Goal: Task Accomplishment & Management: Use online tool/utility

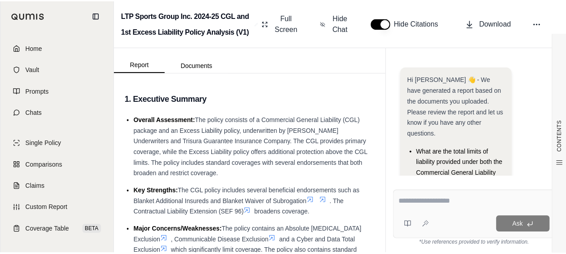
scroll to position [51, 0]
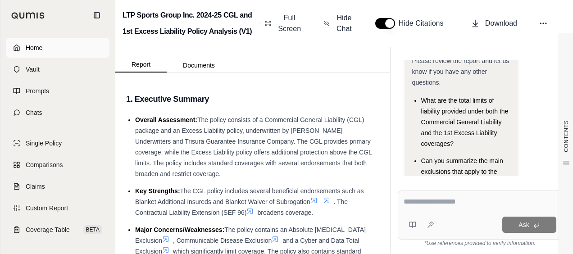
click at [35, 53] on link "Home" at bounding box center [58, 48] width 104 height 20
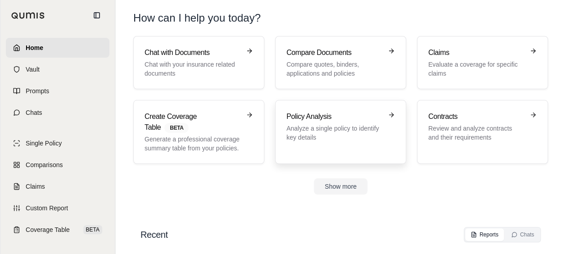
click at [284, 113] on link "Policy Analysis Analyze a single policy to identify key details" at bounding box center [340, 132] width 131 height 64
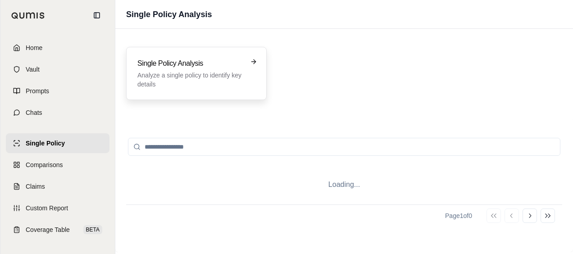
drag, startPoint x: 226, startPoint y: 79, endPoint x: 13, endPoint y: 76, distance: 212.6
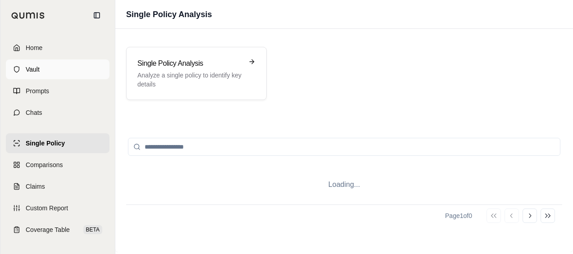
click at [225, 79] on p "Analyze a single policy to identify key details" at bounding box center [189, 80] width 105 height 18
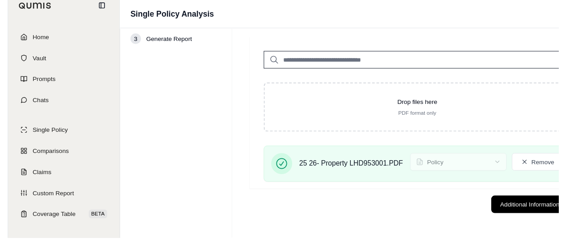
scroll to position [41, 0]
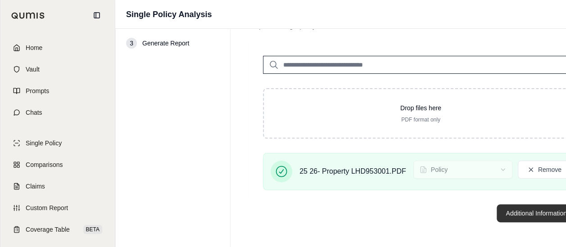
click at [505, 218] on button "Additional Information →" at bounding box center [541, 213] width 89 height 18
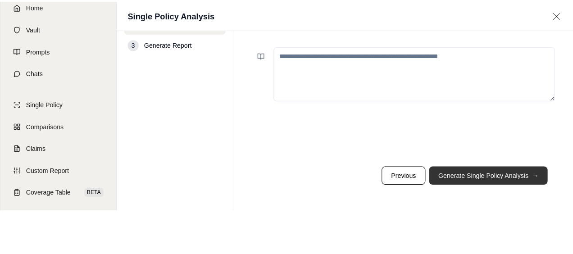
scroll to position [0, 0]
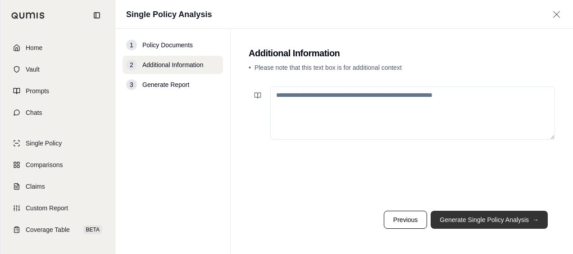
click at [501, 218] on button "Generate Single Policy Analysis →" at bounding box center [489, 220] width 117 height 18
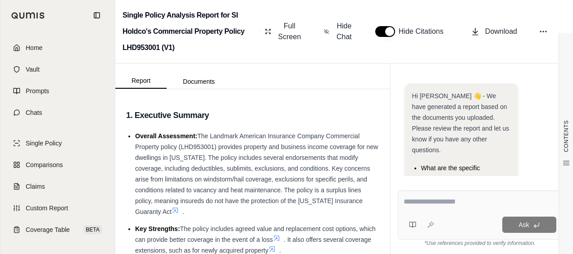
scroll to position [68, 0]
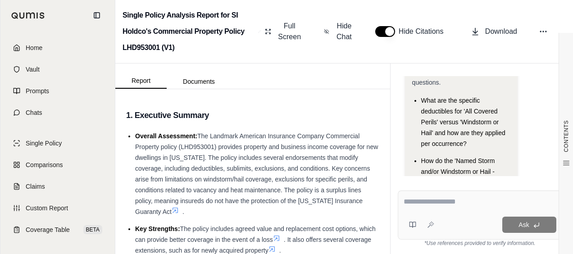
click at [451, 205] on textarea at bounding box center [480, 201] width 153 height 11
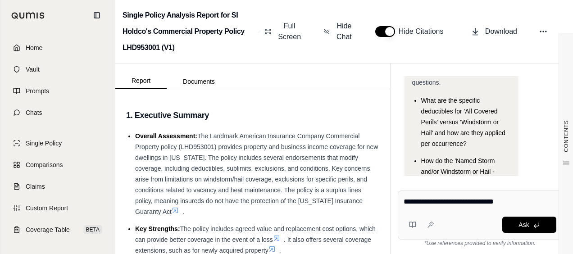
type textarea "**********"
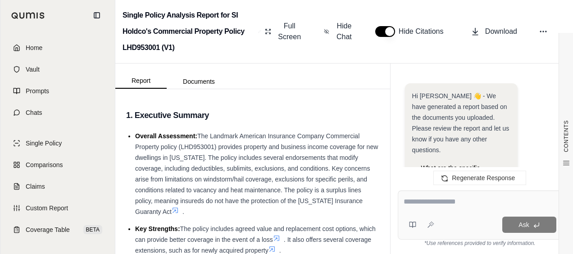
scroll to position [807, 0]
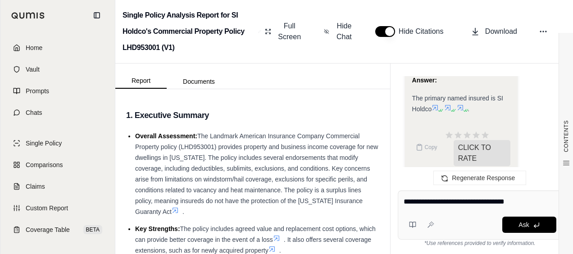
type textarea "**********"
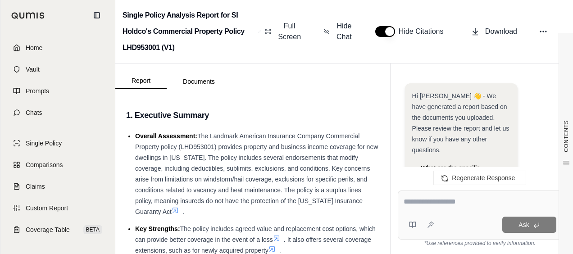
scroll to position [1498, 0]
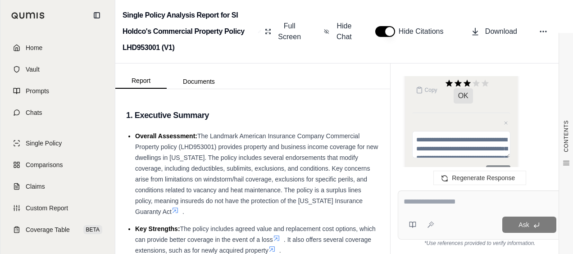
click at [459, 199] on textarea at bounding box center [480, 201] width 153 height 11
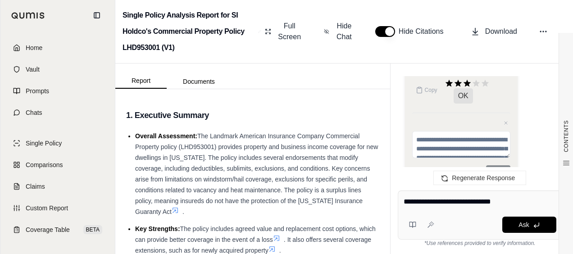
type textarea "**********"
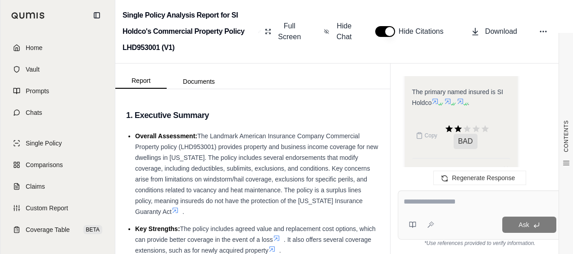
scroll to position [2130, 0]
click at [438, 98] on icon at bounding box center [434, 101] width 7 height 7
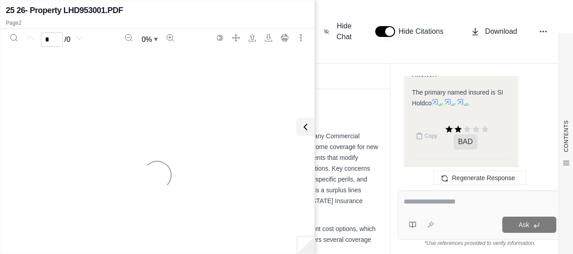
scroll to position [2175, 0]
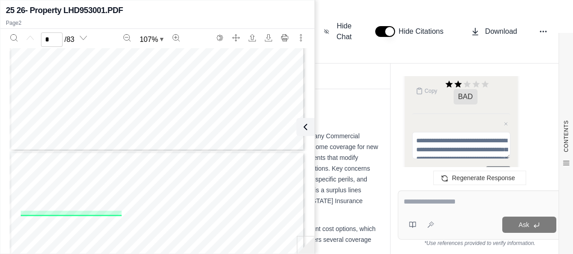
type input "*"
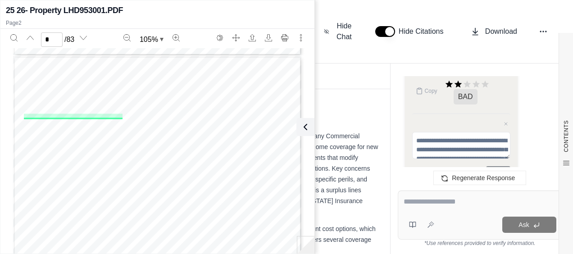
scroll to position [373, 0]
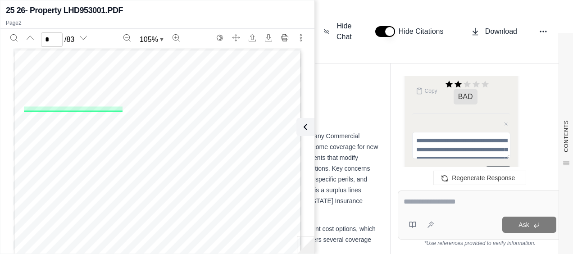
click at [453, 204] on textarea at bounding box center [480, 201] width 153 height 11
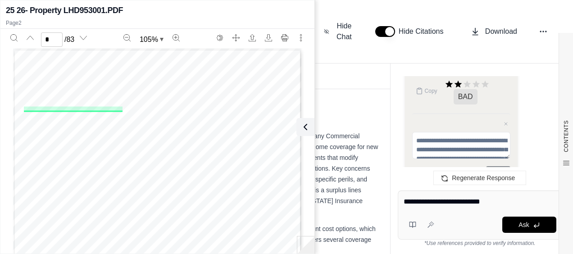
type textarea "**********"
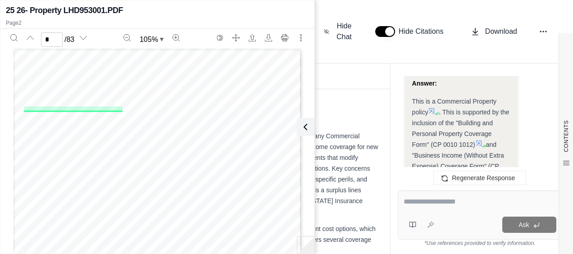
scroll to position [2896, 0]
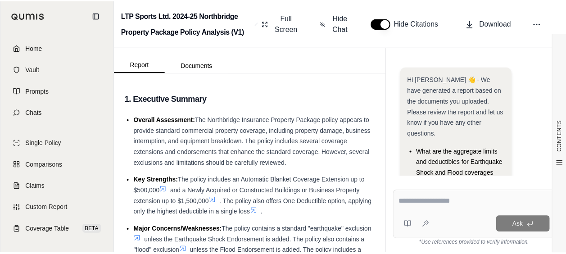
scroll to position [63, 0]
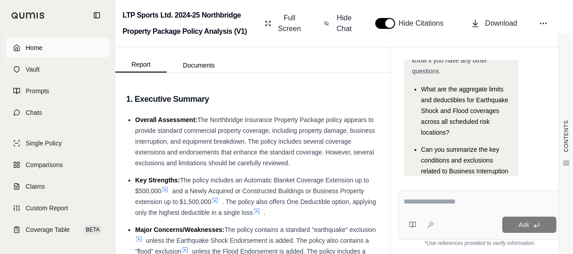
click at [60, 48] on link "Home" at bounding box center [58, 48] width 104 height 20
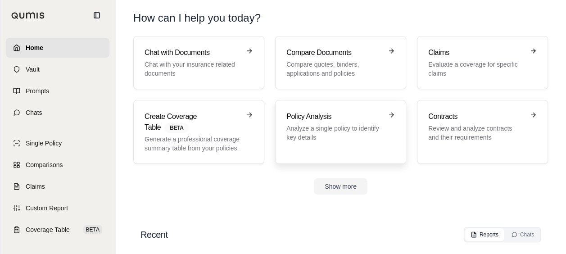
click at [342, 131] on p "Analyze a single policy to identify key details" at bounding box center [334, 133] width 96 height 18
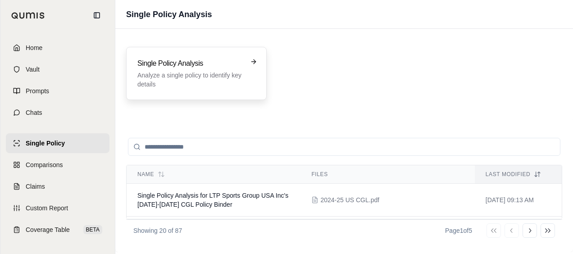
click at [163, 74] on p "Analyze a single policy to identify key details" at bounding box center [189, 80] width 105 height 18
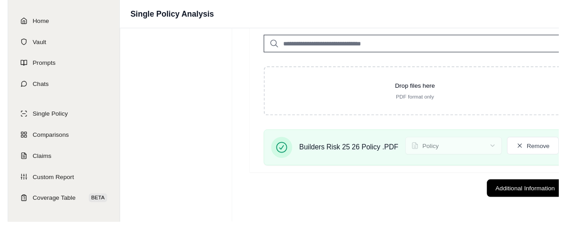
scroll to position [41, 0]
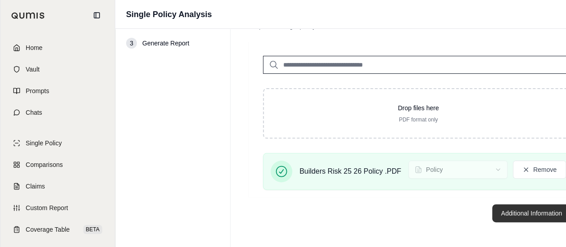
click at [497, 212] on button "Additional Information →" at bounding box center [536, 213] width 89 height 18
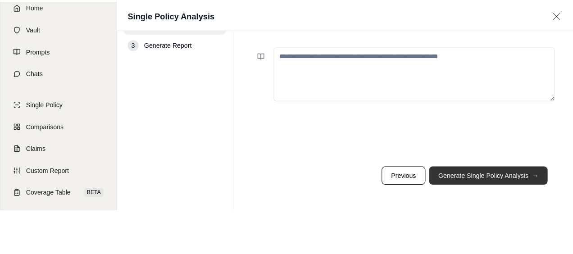
scroll to position [0, 0]
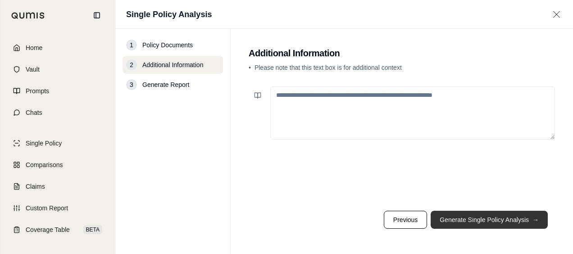
click at [447, 223] on button "Generate Single Policy Analysis →" at bounding box center [489, 220] width 117 height 18
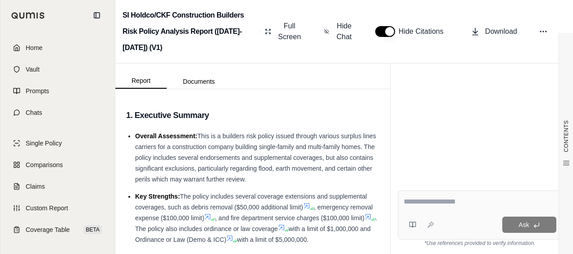
scroll to position [68, 0]
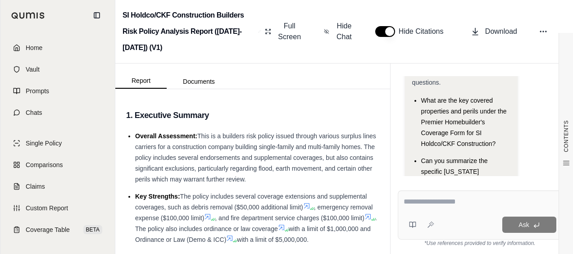
click at [416, 200] on textarea at bounding box center [480, 201] width 153 height 11
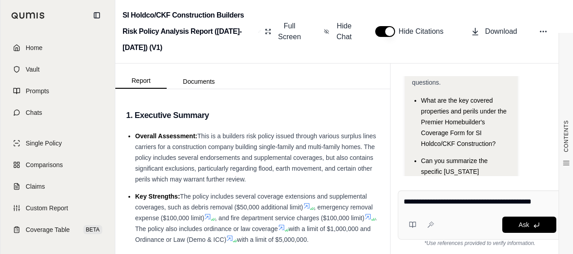
type textarea "**********"
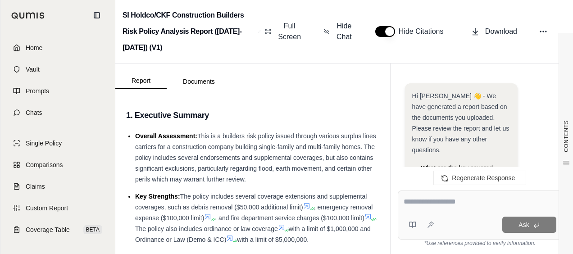
scroll to position [1152, 0]
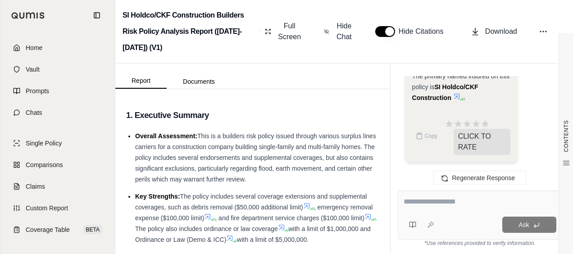
click at [441, 206] on textarea at bounding box center [480, 201] width 153 height 11
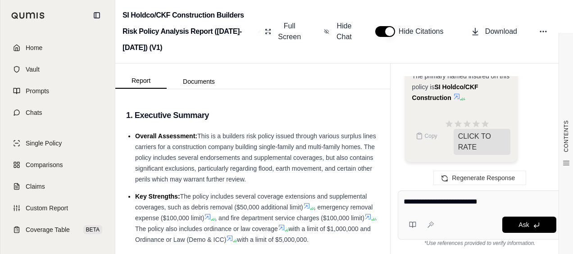
type textarea "**********"
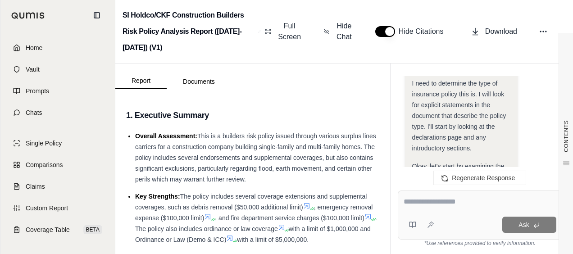
scroll to position [1126, 0]
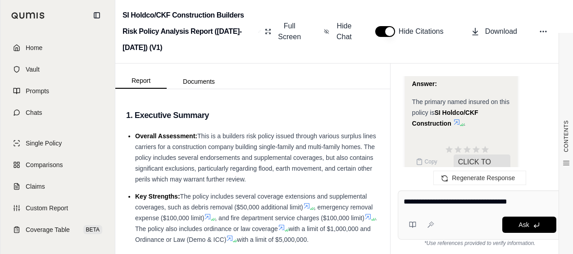
type textarea "**********"
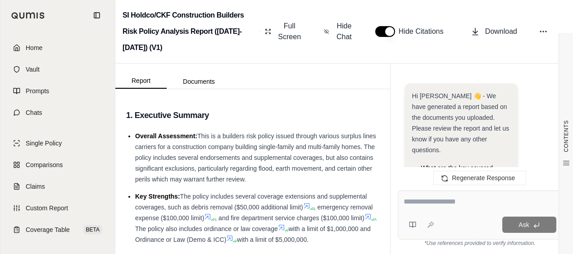
scroll to position [2678, 0]
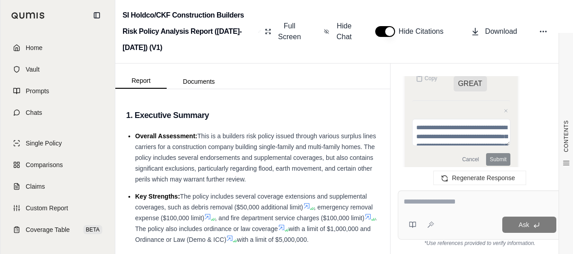
click at [468, 199] on textarea at bounding box center [480, 201] width 153 height 11
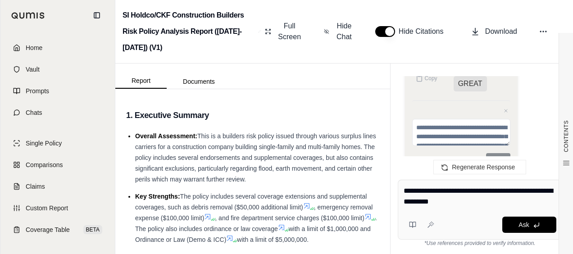
type textarea "**********"
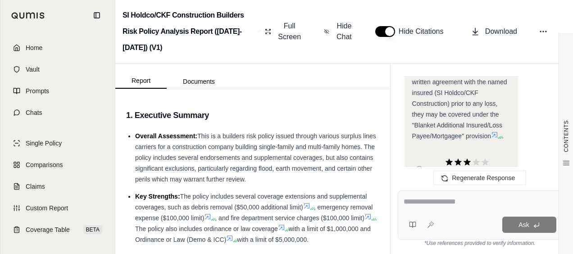
scroll to position [3610, 0]
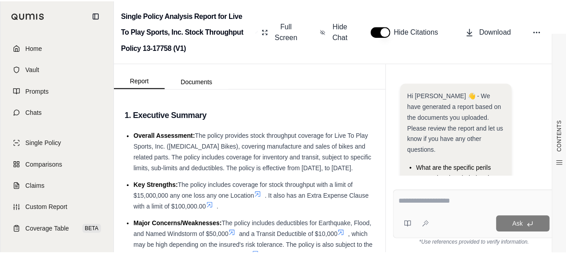
scroll to position [78, 0]
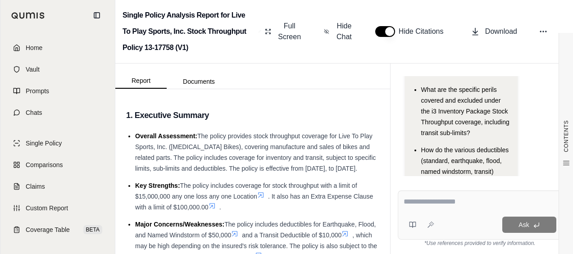
click at [30, 44] on span "Home" at bounding box center [34, 47] width 17 height 9
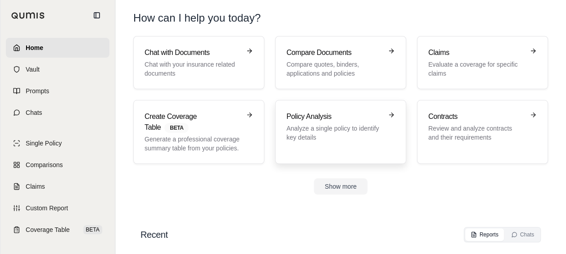
click at [312, 146] on div "Policy Analysis Analyze a single policy to identify key details" at bounding box center [340, 131] width 109 height 41
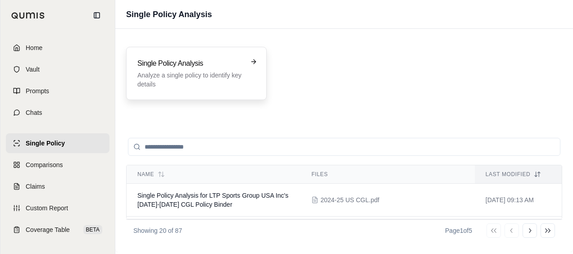
click at [212, 85] on p "Analyze a single policy to identify key details" at bounding box center [189, 80] width 105 height 18
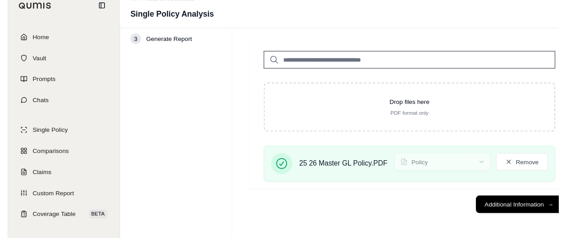
scroll to position [41, 0]
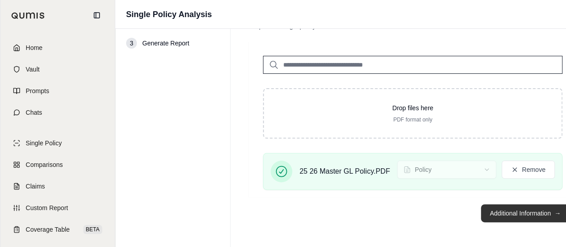
click at [485, 210] on button "Additional Information →" at bounding box center [525, 213] width 89 height 18
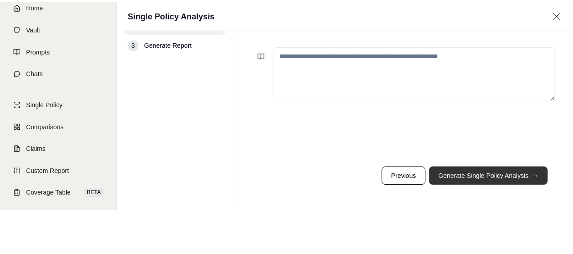
scroll to position [0, 0]
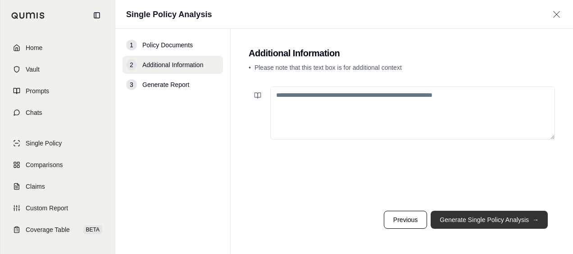
click at [493, 225] on button "Generate Single Policy Analysis →" at bounding box center [489, 220] width 117 height 18
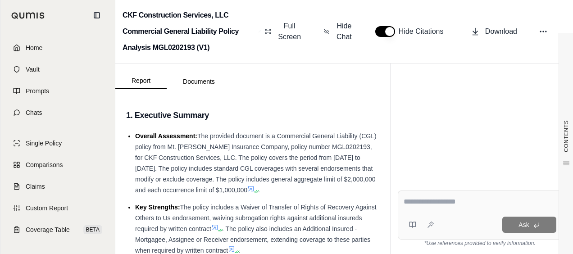
scroll to position [122, 0]
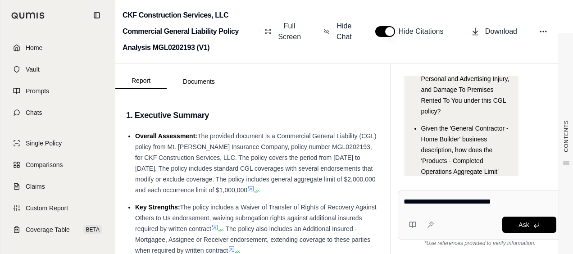
type textarea "**********"
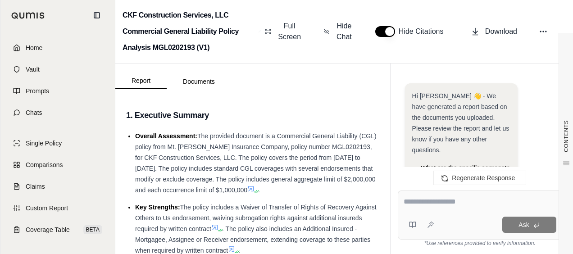
scroll to position [862, 0]
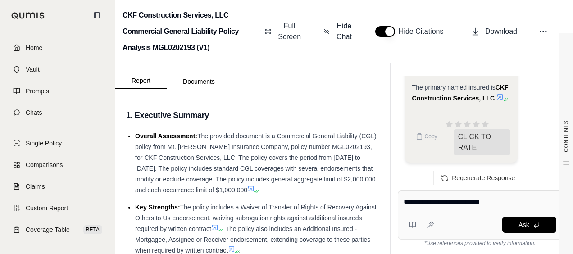
type textarea "**********"
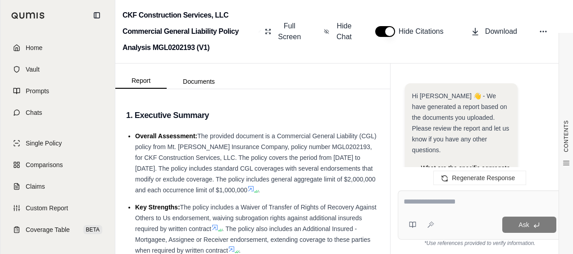
scroll to position [1290, 0]
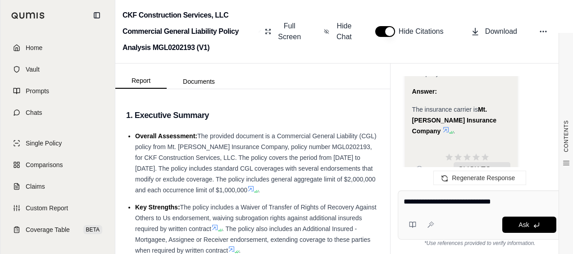
type textarea "**********"
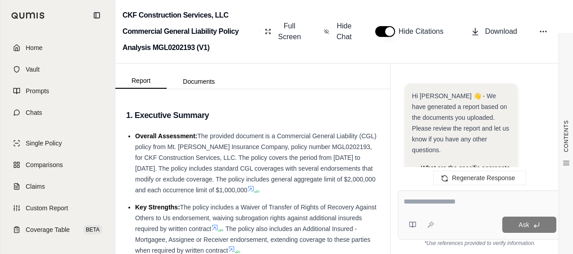
scroll to position [1957, 0]
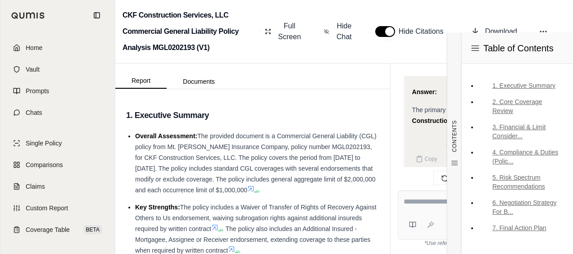
click at [428, 208] on div at bounding box center [480, 203] width 153 height 14
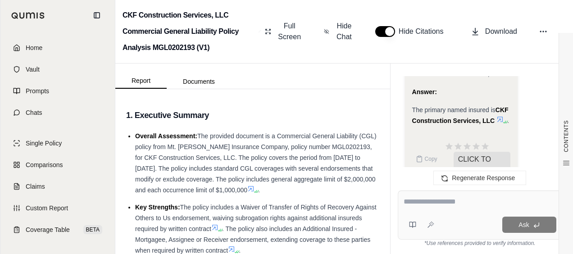
click at [459, 199] on textarea at bounding box center [480, 201] width 153 height 11
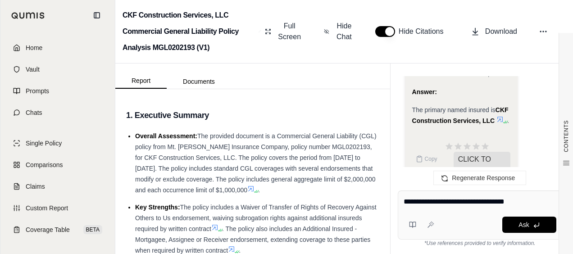
type textarea "**********"
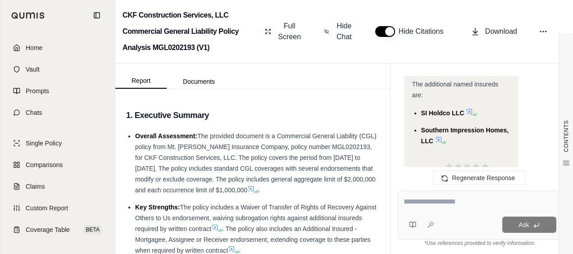
scroll to position [2499, 0]
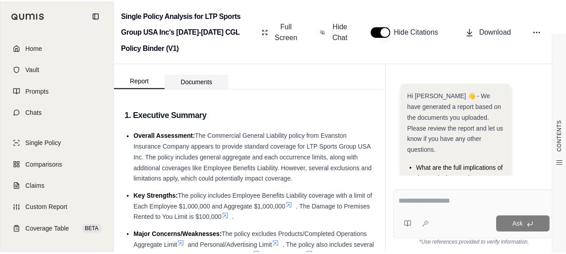
scroll to position [90, 0]
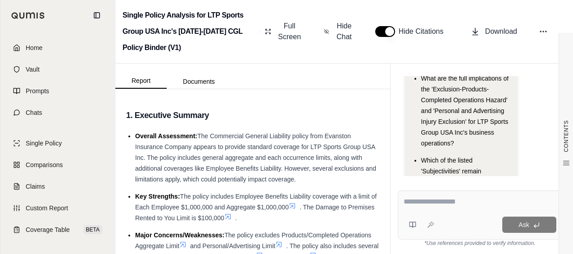
click at [39, 44] on span "Home" at bounding box center [34, 47] width 17 height 9
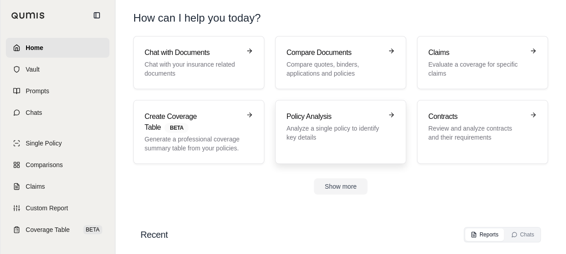
click at [299, 120] on h3 "Policy Analysis" at bounding box center [334, 116] width 96 height 11
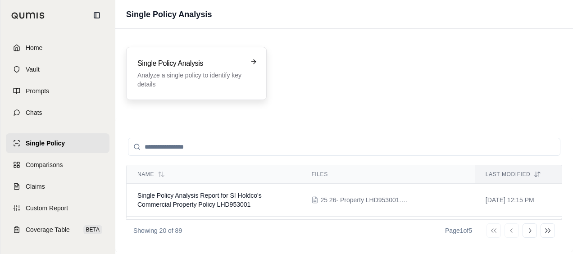
click at [221, 77] on p "Analyze a single policy to identify key details" at bounding box center [189, 80] width 105 height 18
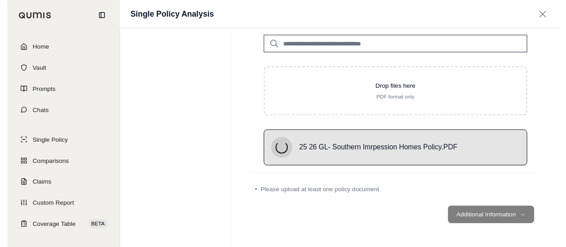
scroll to position [41, 0]
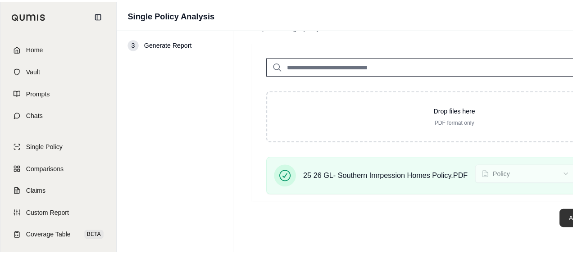
scroll to position [0, 0]
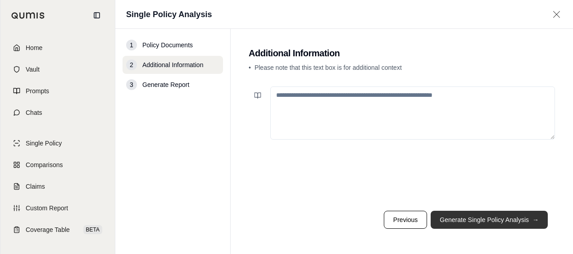
click at [438, 218] on button "Generate Single Policy Analysis →" at bounding box center [489, 220] width 117 height 18
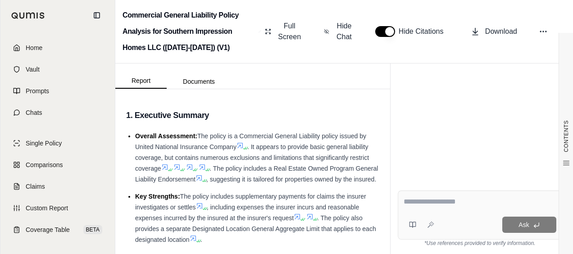
scroll to position [78, 0]
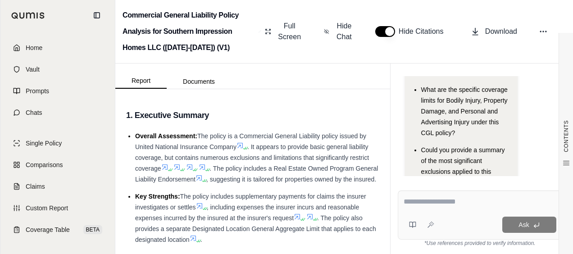
click at [422, 200] on textarea at bounding box center [480, 201] width 153 height 11
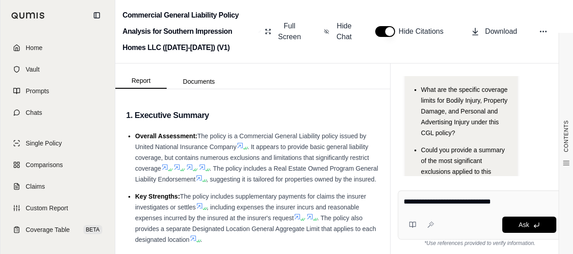
type textarea "**********"
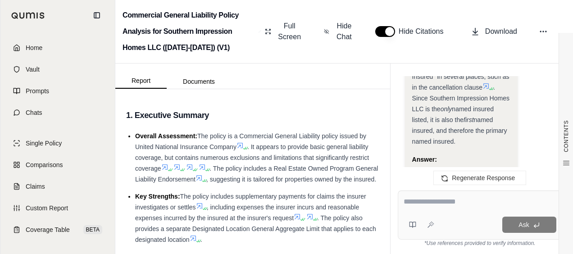
scroll to position [781, 0]
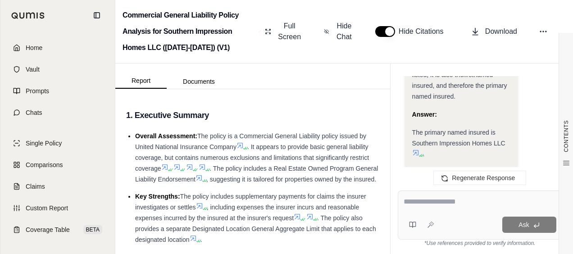
click at [440, 204] on textarea at bounding box center [480, 201] width 153 height 11
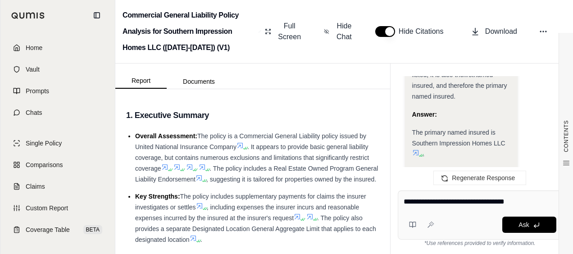
type textarea "**********"
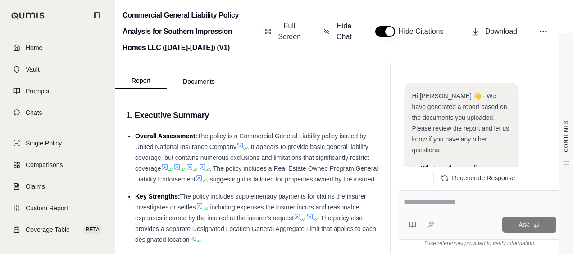
scroll to position [1535, 0]
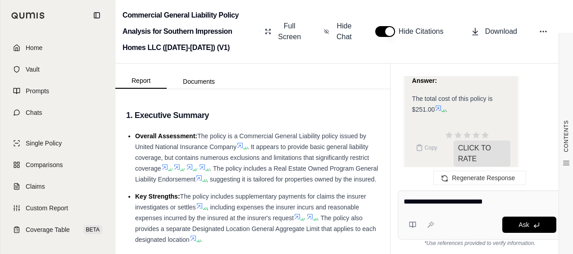
type textarea "**********"
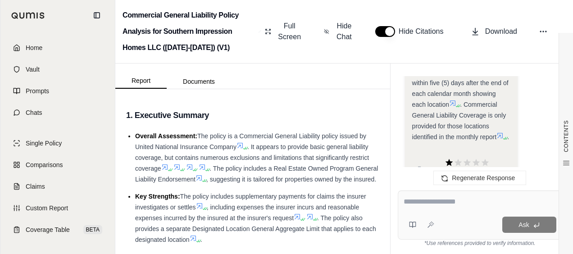
scroll to position [2393, 0]
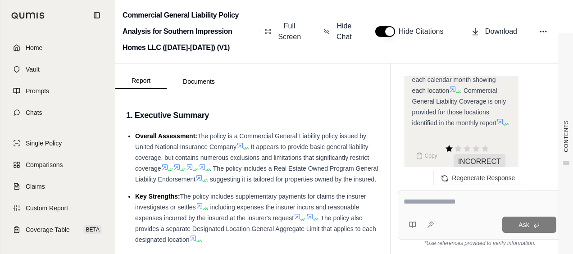
click at [426, 207] on textarea at bounding box center [480, 201] width 153 height 11
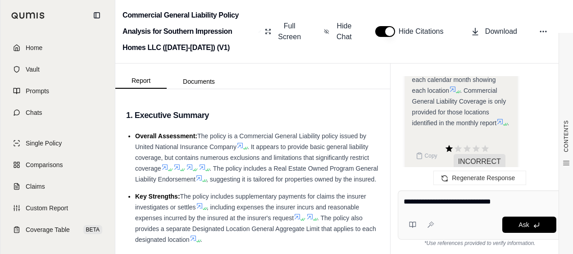
type textarea "**********"
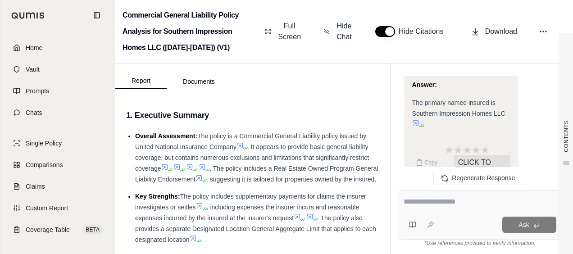
scroll to position [3132, 0]
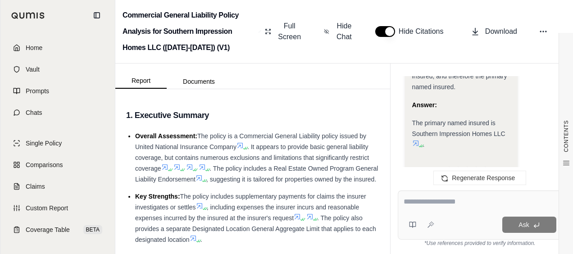
click at [435, 201] on textarea at bounding box center [480, 201] width 153 height 11
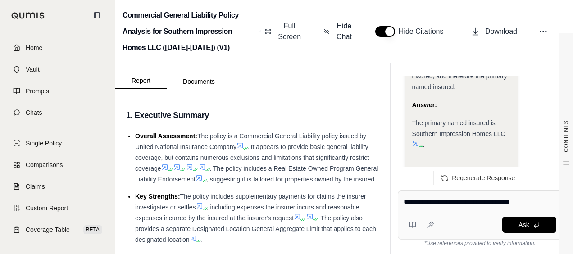
type textarea "**********"
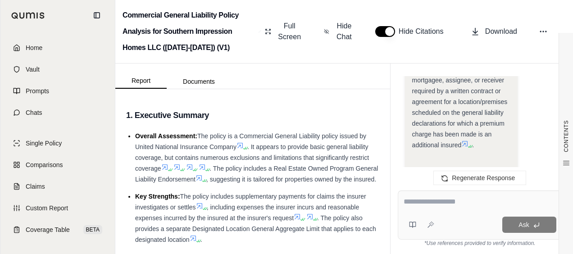
scroll to position [4169, 0]
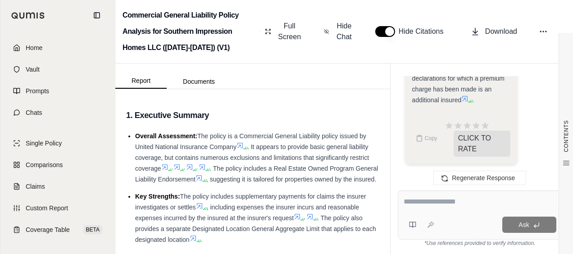
click at [440, 205] on textarea at bounding box center [480, 201] width 153 height 11
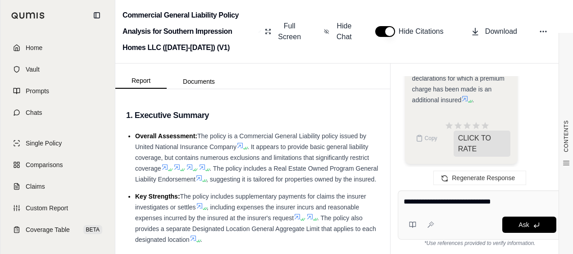
type textarea "**********"
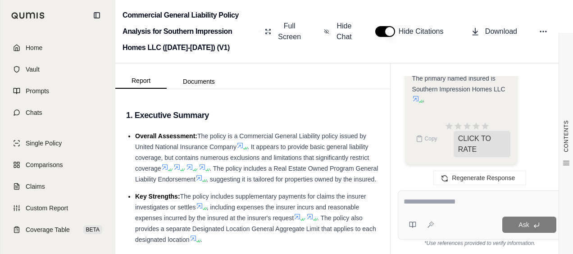
scroll to position [2517, 0]
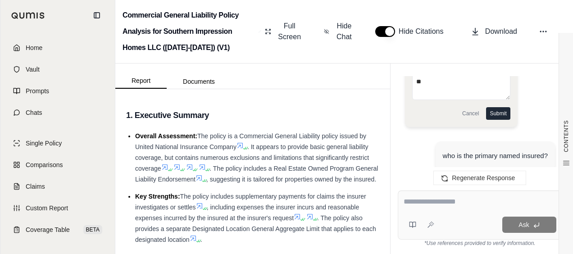
type textarea "*"
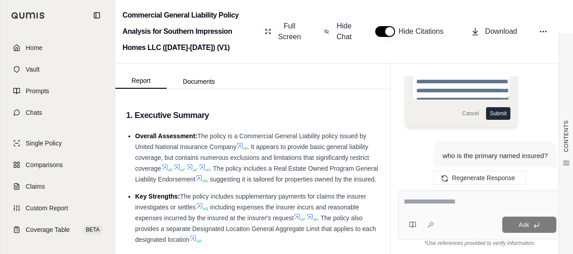
scroll to position [2516, 0]
click at [444, 204] on textarea at bounding box center [480, 201] width 153 height 11
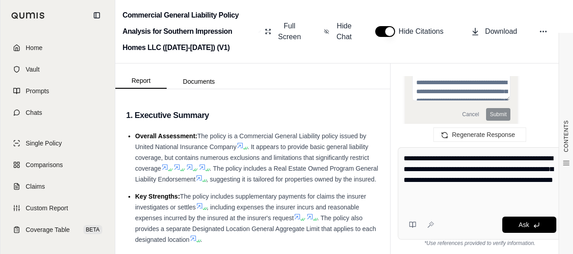
type textarea "**********"
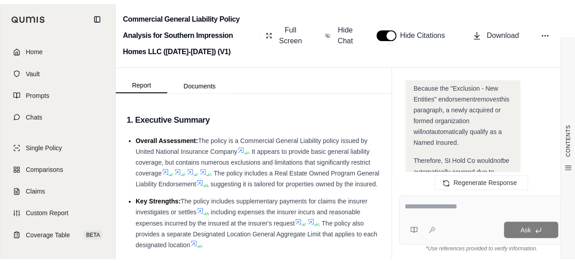
scroll to position [5882, 0]
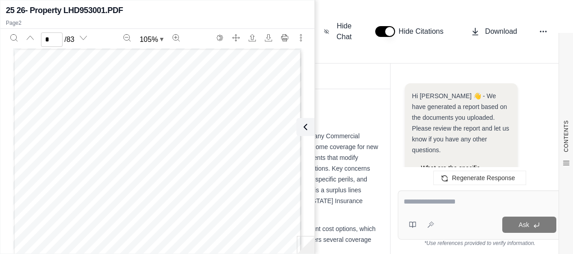
scroll to position [373, 0]
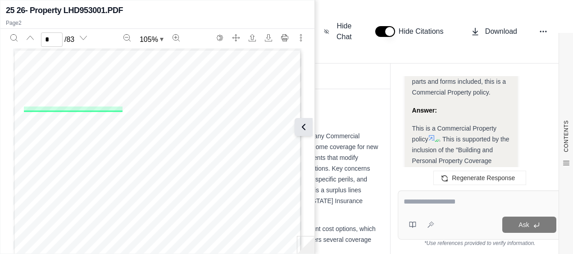
click at [304, 131] on icon at bounding box center [303, 127] width 11 height 11
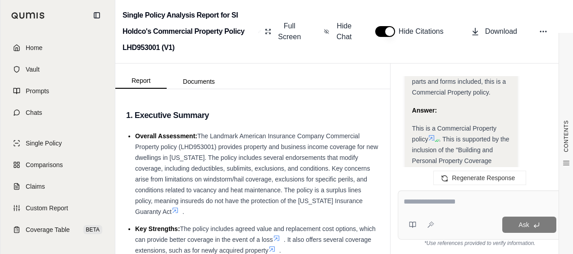
scroll to position [3031, 0]
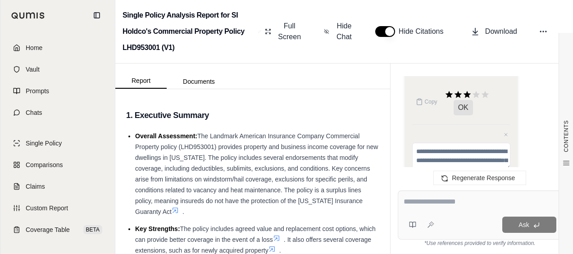
click at [432, 196] on div "Ask" at bounding box center [480, 215] width 164 height 49
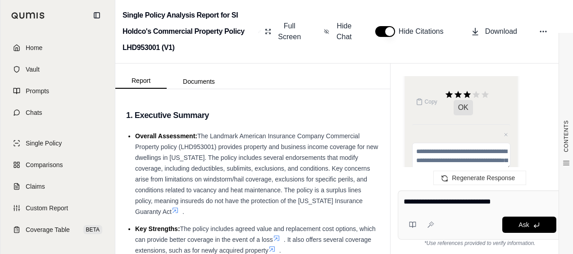
type textarea "**********"
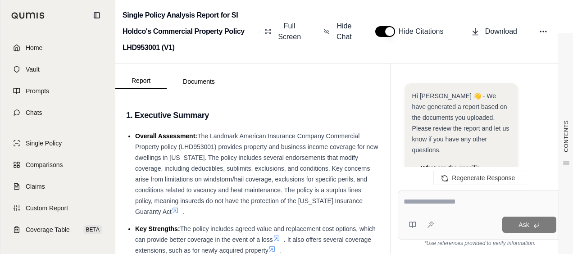
scroll to position [3588, 0]
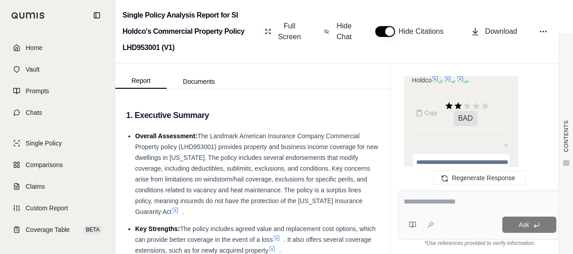
click at [444, 211] on div "Ask" at bounding box center [480, 215] width 164 height 49
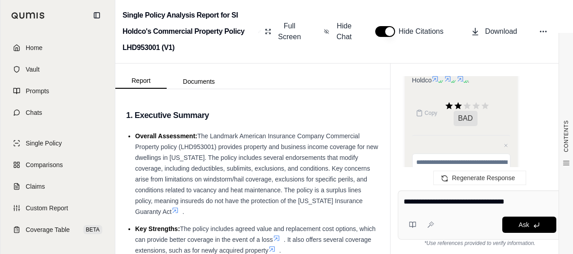
type textarea "**********"
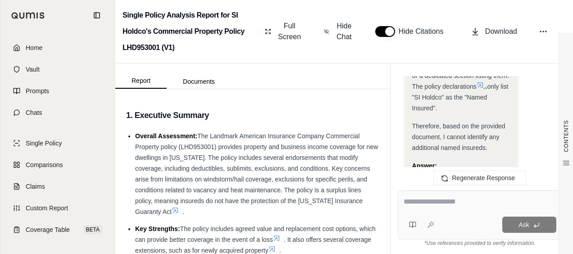
scroll to position [4082, 0]
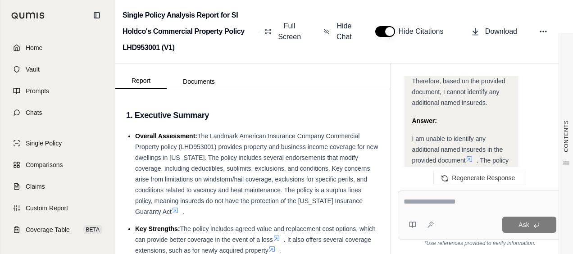
click at [470, 155] on icon at bounding box center [469, 158] width 7 height 7
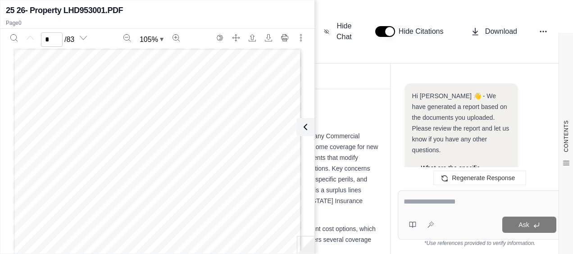
scroll to position [4109, 0]
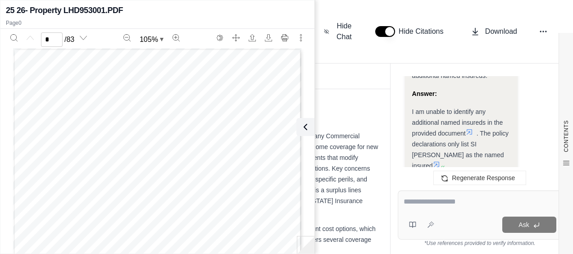
click at [440, 161] on icon at bounding box center [436, 164] width 7 height 7
type input "*"
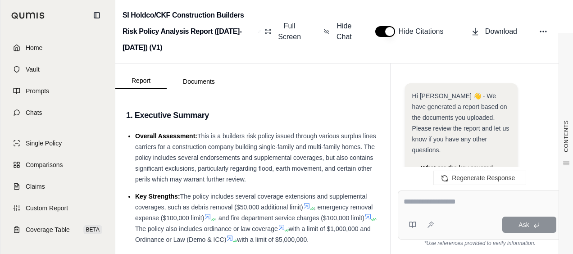
scroll to position [3610, 0]
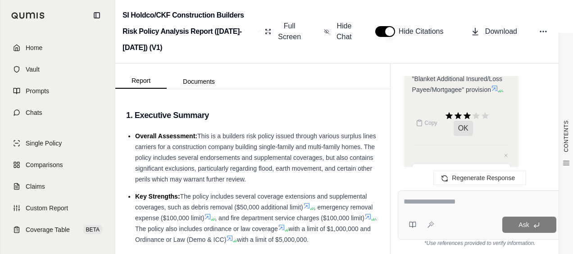
click at [477, 209] on div at bounding box center [480, 203] width 153 height 14
click at [479, 201] on textarea at bounding box center [480, 201] width 153 height 11
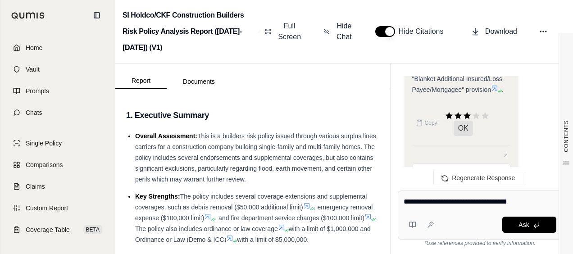
type textarea "**********"
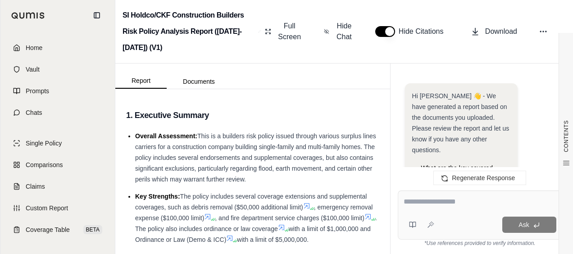
scroll to position [4450, 0]
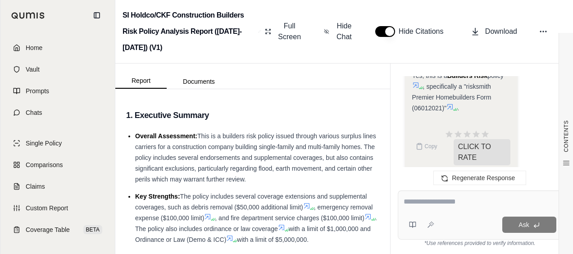
click at [479, 201] on textarea at bounding box center [480, 201] width 153 height 11
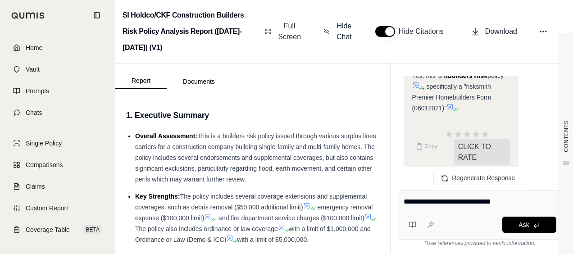
type textarea "**********"
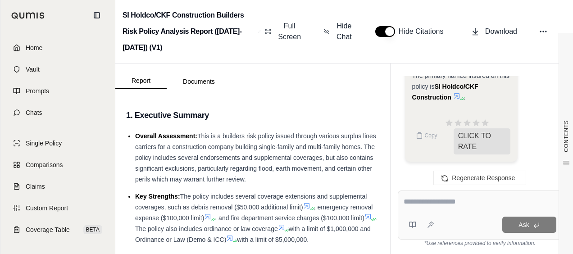
scroll to position [0, 0]
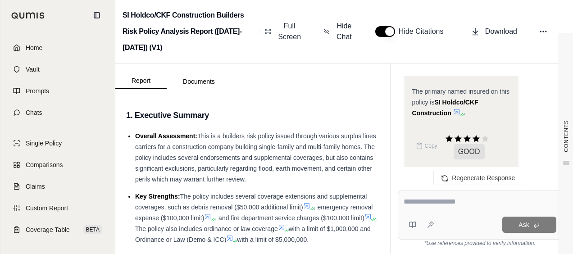
click at [456, 114] on icon at bounding box center [456, 111] width 5 height 5
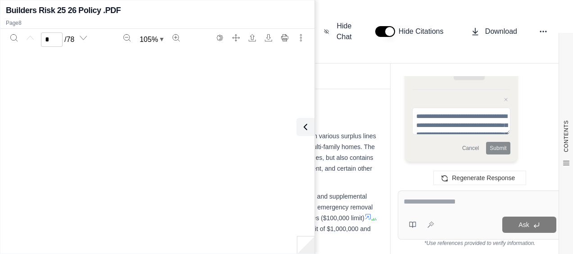
type input "*"
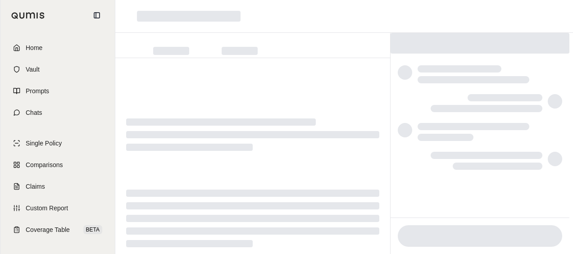
click at [36, 36] on div "Home Vault Prompts Chats Single Policy Comparisons Claims Custom Report Coverag…" at bounding box center [57, 142] width 114 height 223
click at [48, 59] on div "Home Vault Prompts Chats" at bounding box center [58, 80] width 104 height 85
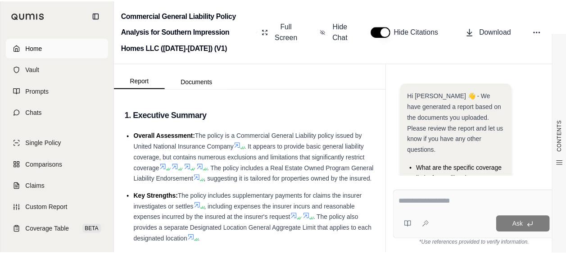
scroll to position [129, 0]
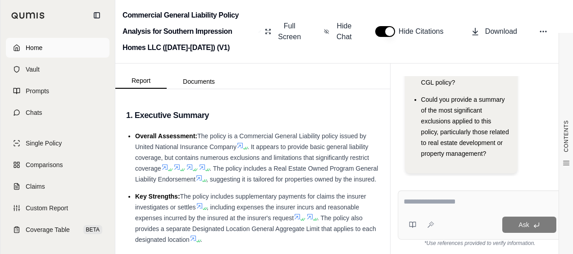
click at [46, 39] on link "Home" at bounding box center [58, 48] width 104 height 20
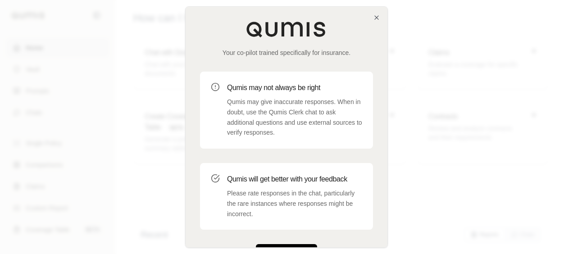
click at [289, 246] on button "Get Started" at bounding box center [286, 253] width 61 height 18
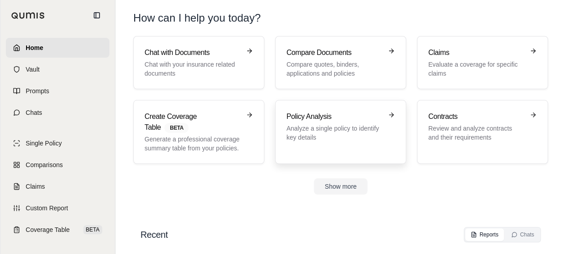
click at [317, 123] on div "Policy Analysis Analyze a single policy to identify key details" at bounding box center [334, 126] width 96 height 31
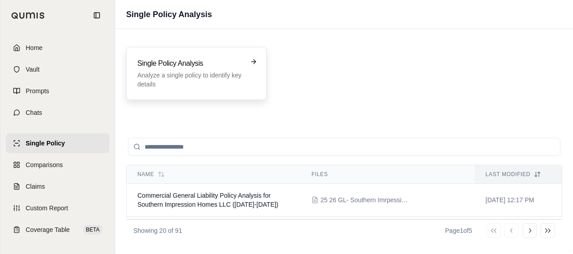
click at [218, 77] on p "Analyze a single policy to identify key details" at bounding box center [189, 80] width 105 height 18
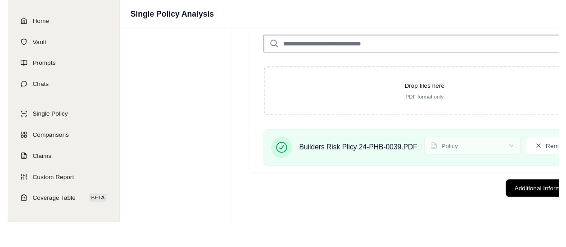
scroll to position [41, 0]
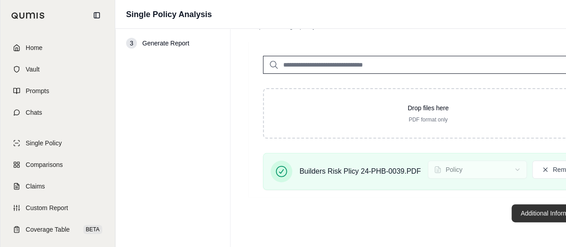
click at [517, 213] on button "Additional Information →" at bounding box center [556, 213] width 89 height 18
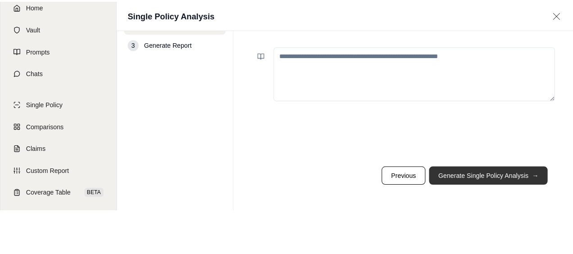
scroll to position [0, 0]
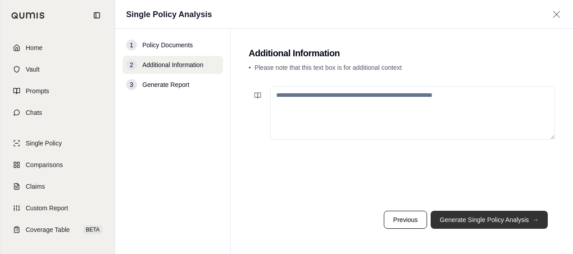
click at [505, 219] on button "Generate Single Policy Analysis →" at bounding box center [489, 220] width 117 height 18
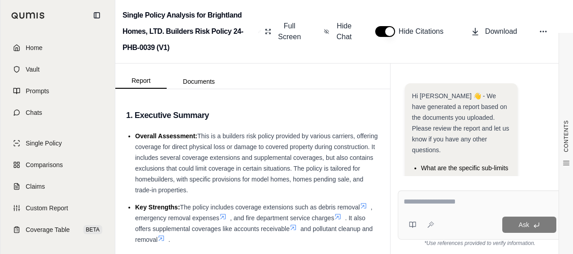
scroll to position [129, 0]
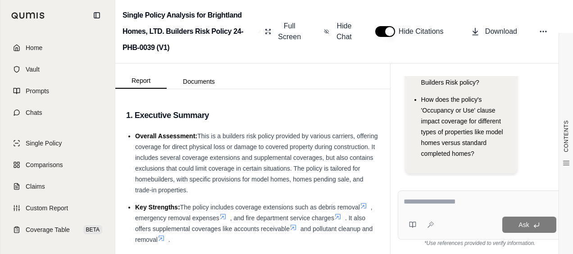
click at [504, 207] on textarea at bounding box center [480, 201] width 153 height 11
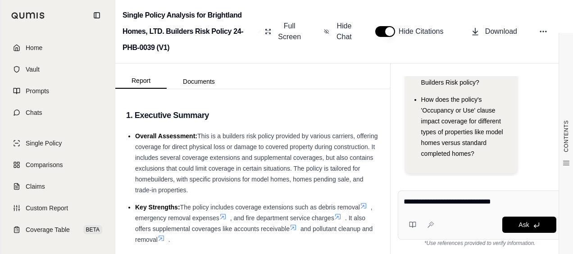
type textarea "**********"
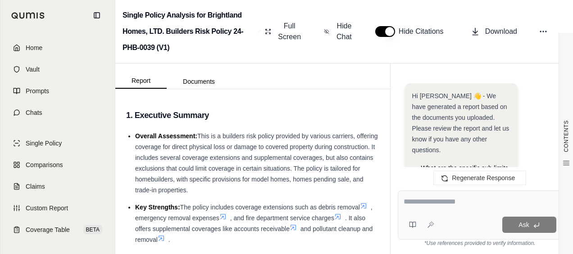
scroll to position [840, 0]
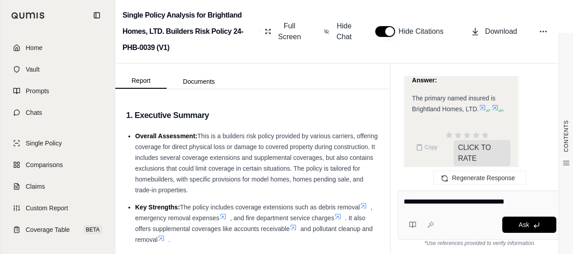
type textarea "**********"
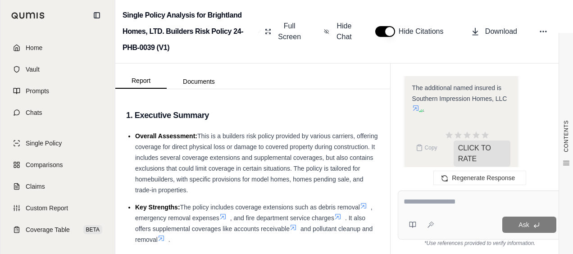
scroll to position [1644, 0]
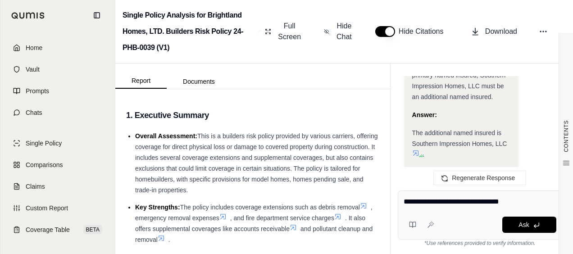
type textarea "**********"
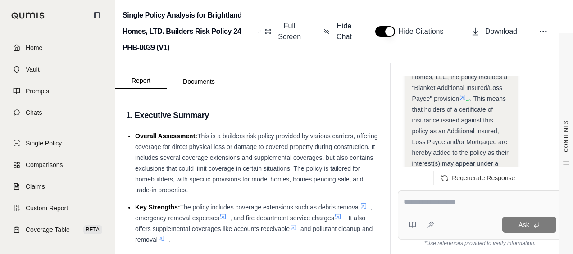
scroll to position [2539, 0]
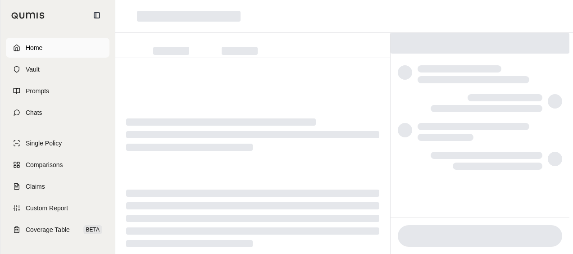
click at [58, 53] on link "Home" at bounding box center [58, 48] width 104 height 20
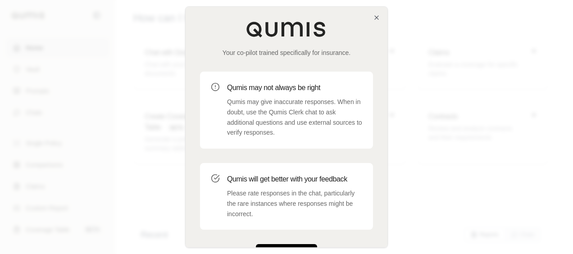
click at [264, 245] on button "Get Started" at bounding box center [286, 253] width 61 height 18
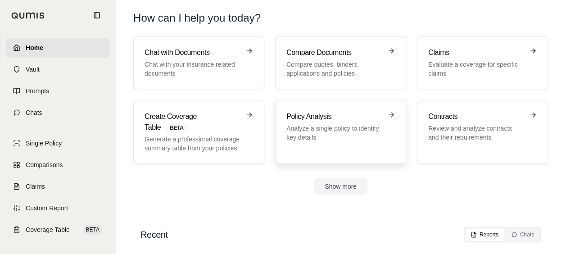
click at [344, 142] on div "Policy Analysis Analyze a single policy to identify key details" at bounding box center [340, 131] width 109 height 41
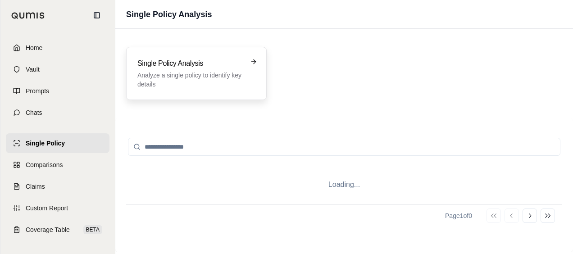
click at [201, 72] on p "Analyze a single policy to identify key details" at bounding box center [189, 80] width 105 height 18
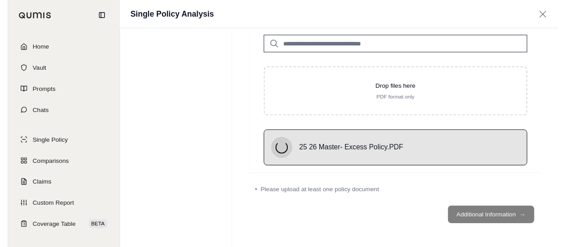
scroll to position [41, 0]
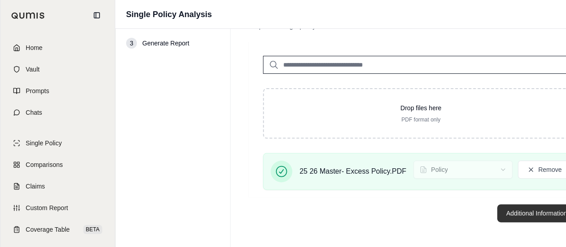
click at [506, 213] on button "Additional Information →" at bounding box center [541, 213] width 89 height 18
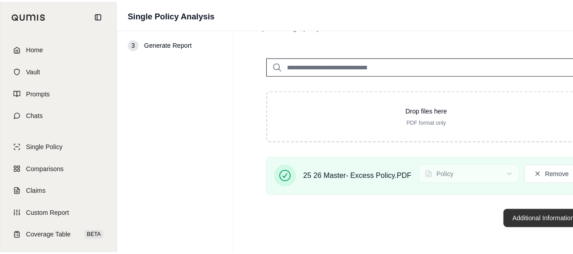
scroll to position [0, 0]
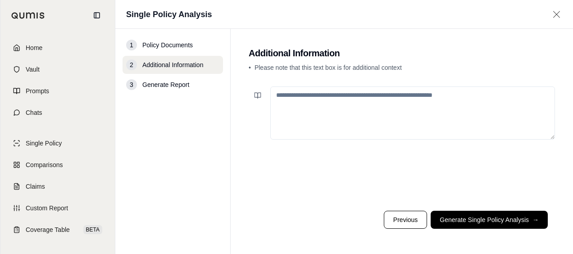
click at [445, 209] on footer "Previous Generate Single Policy Analysis →" at bounding box center [402, 220] width 306 height 32
click at [445, 213] on button "Generate Single Policy Analysis →" at bounding box center [489, 220] width 117 height 18
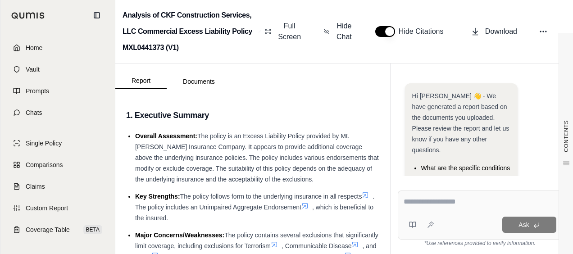
scroll to position [161, 0]
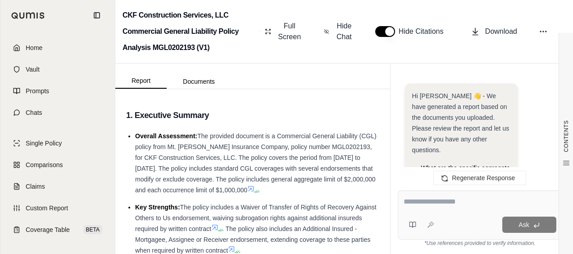
scroll to position [2608, 0]
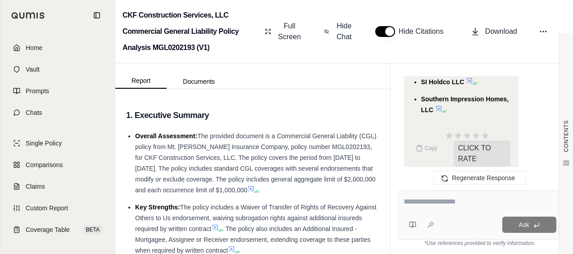
click at [462, 218] on div "Ask" at bounding box center [497, 225] width 118 height 16
click at [462, 208] on div at bounding box center [480, 203] width 153 height 14
click at [462, 204] on textarea at bounding box center [480, 201] width 153 height 11
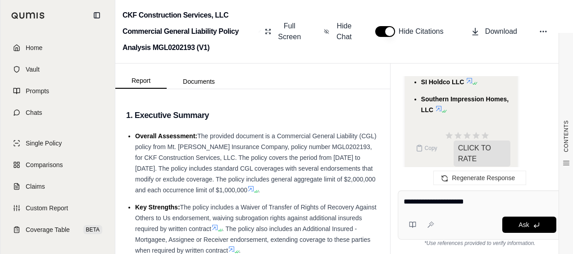
type textarea "**********"
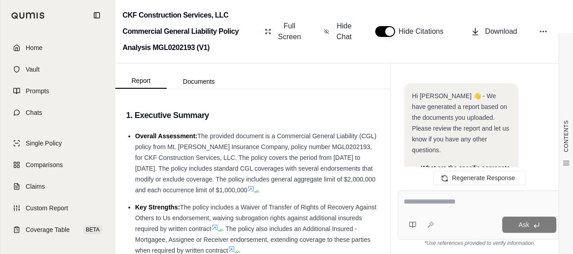
scroll to position [3104, 0]
